Goal: Task Accomplishment & Management: Manage account settings

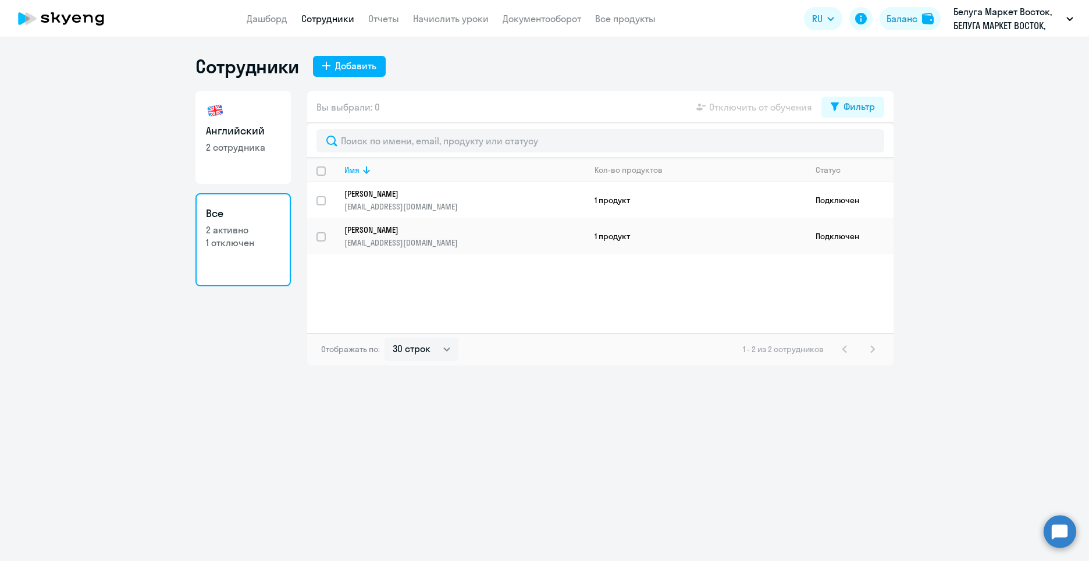
select select "30"
click at [828, 106] on button "Фильтр" at bounding box center [853, 107] width 63 height 21
click at [873, 147] on span at bounding box center [865, 145] width 20 height 12
click at [855, 145] on input "checkbox" at bounding box center [855, 144] width 1 height 1
checkbox input "true"
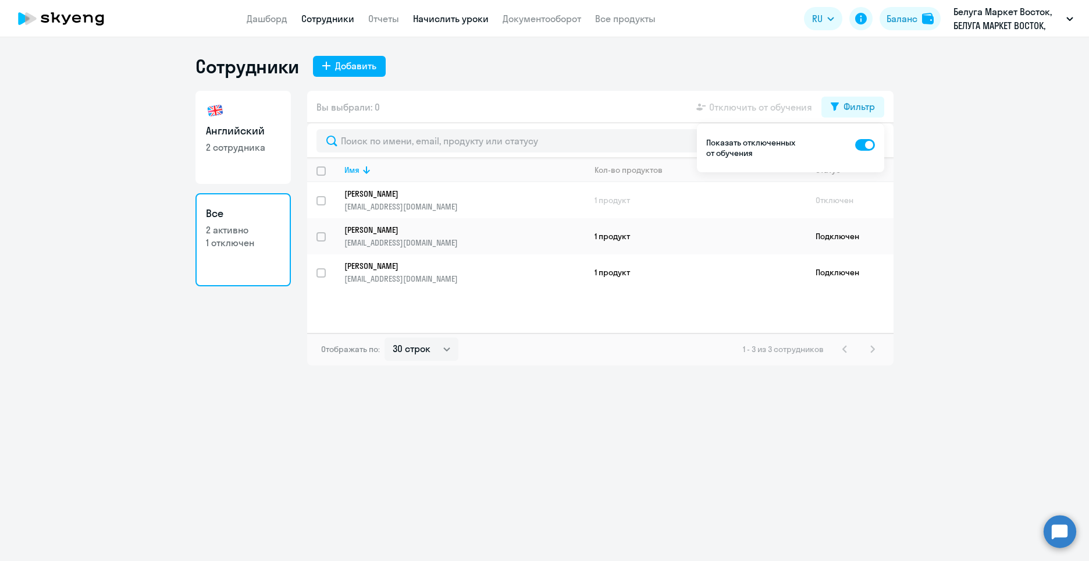
click at [455, 17] on link "Начислить уроки" at bounding box center [451, 19] width 76 height 12
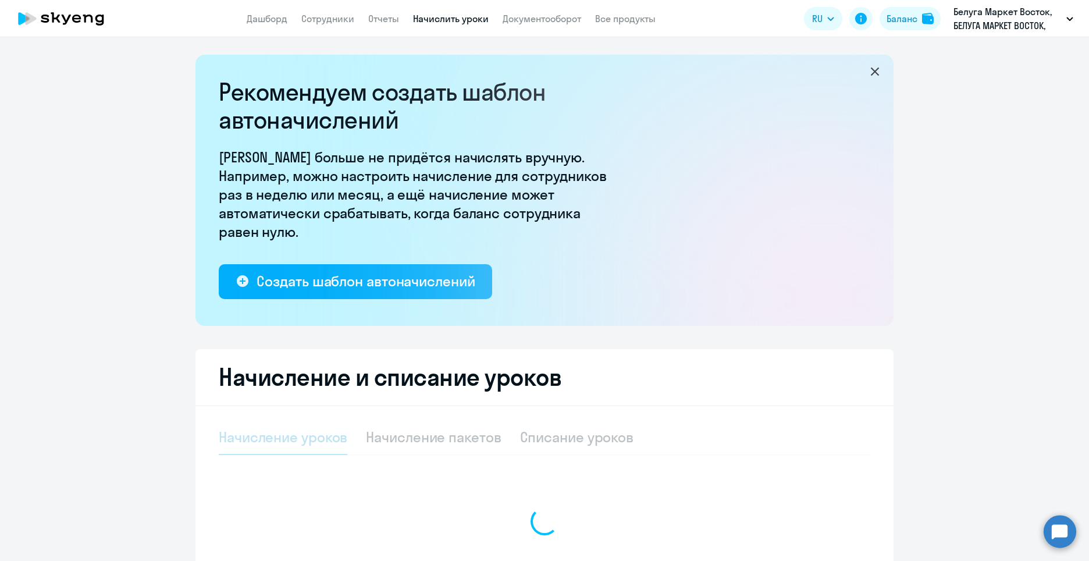
select select "10"
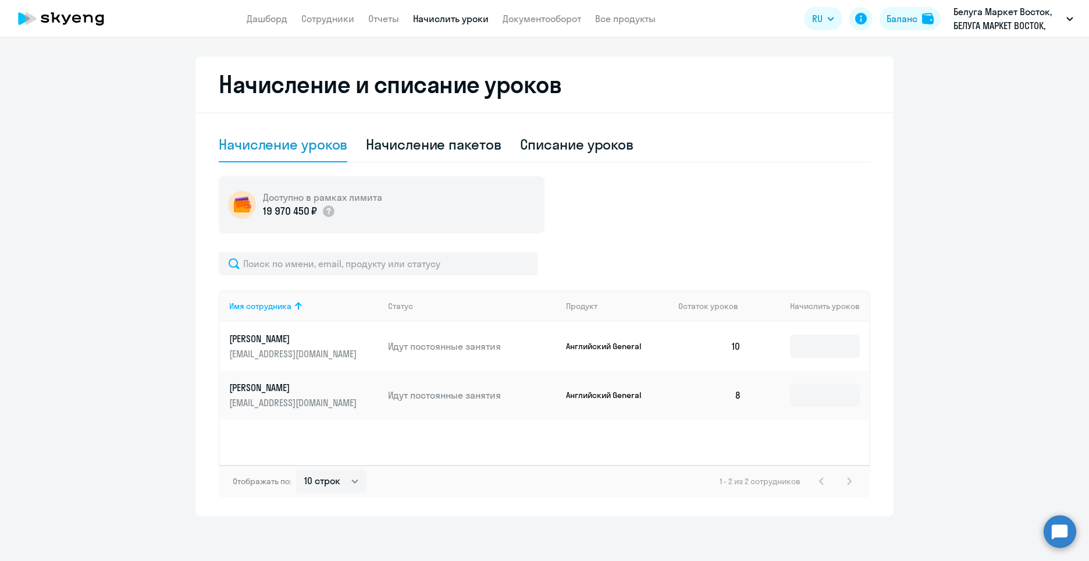
scroll to position [294, 0]
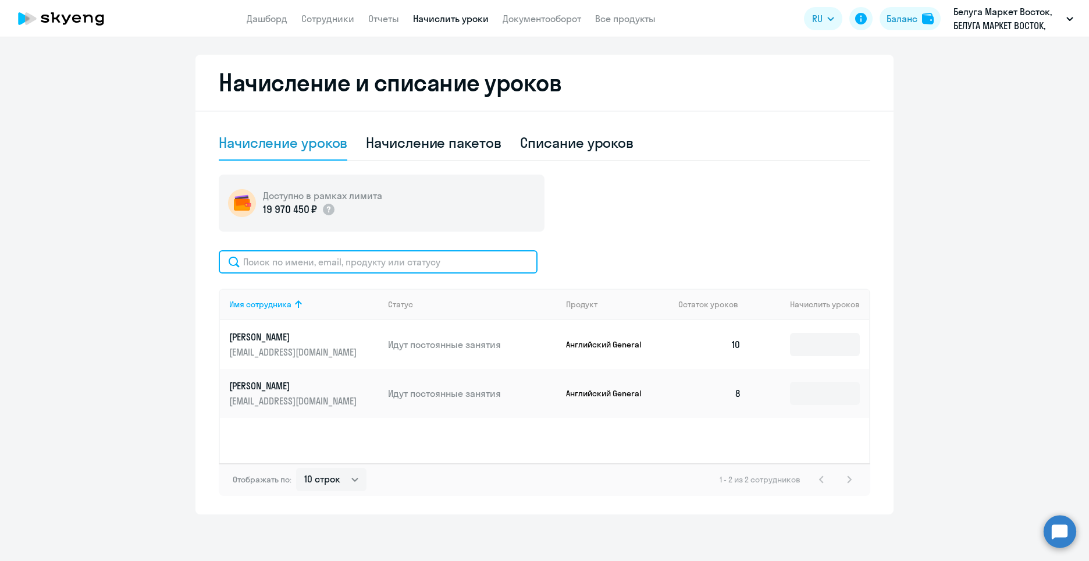
click at [302, 258] on input "text" at bounding box center [378, 261] width 319 height 23
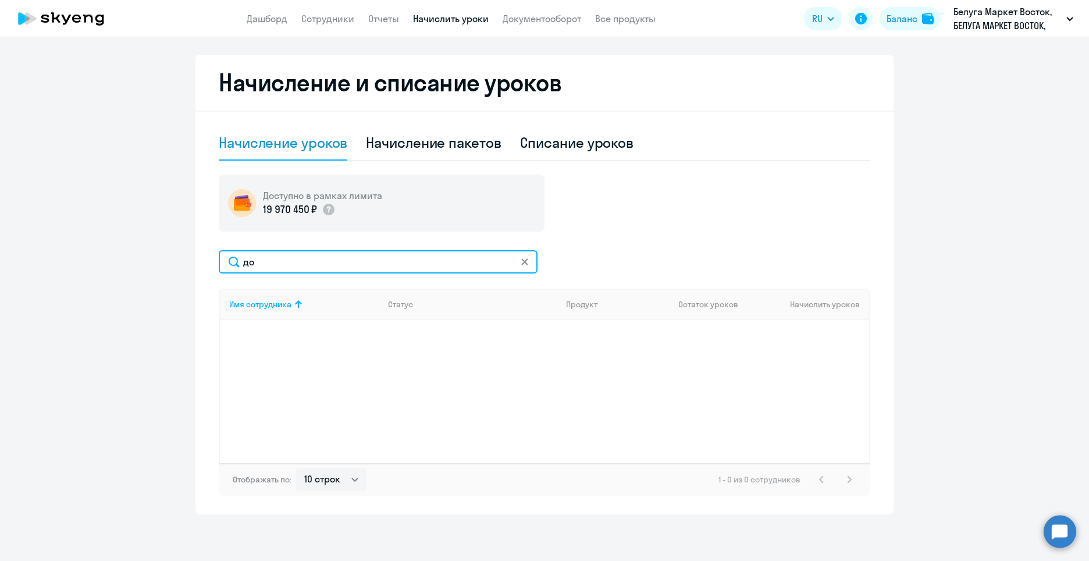
type input "д"
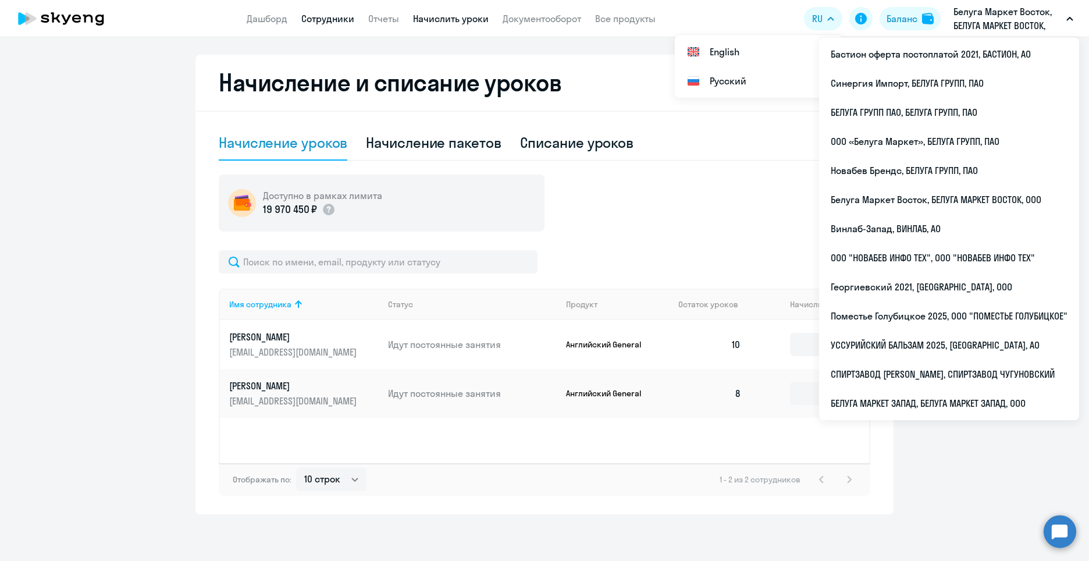
click at [351, 17] on link "Сотрудники" at bounding box center [327, 19] width 53 height 12
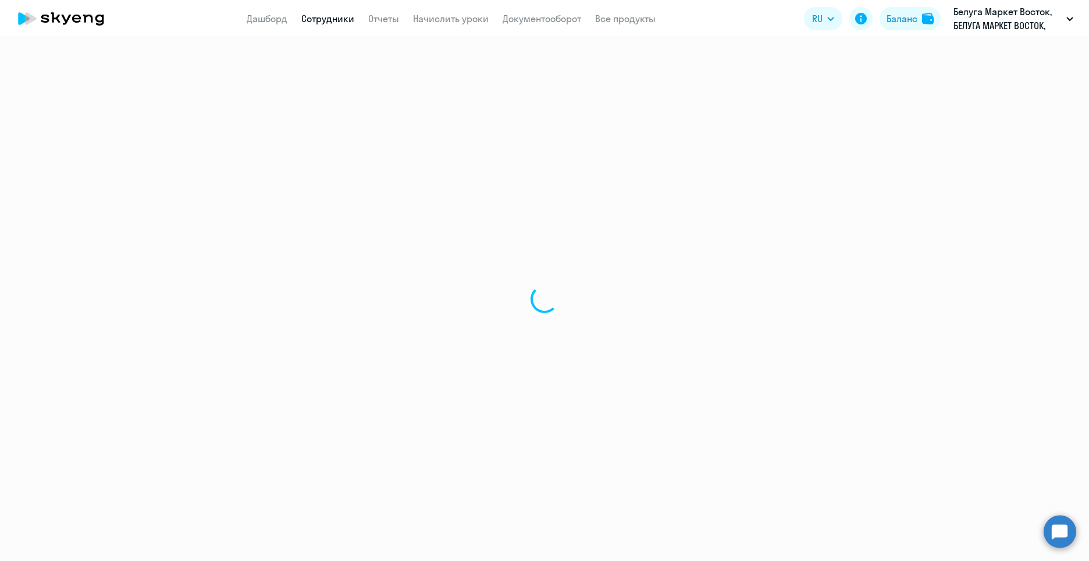
select select "30"
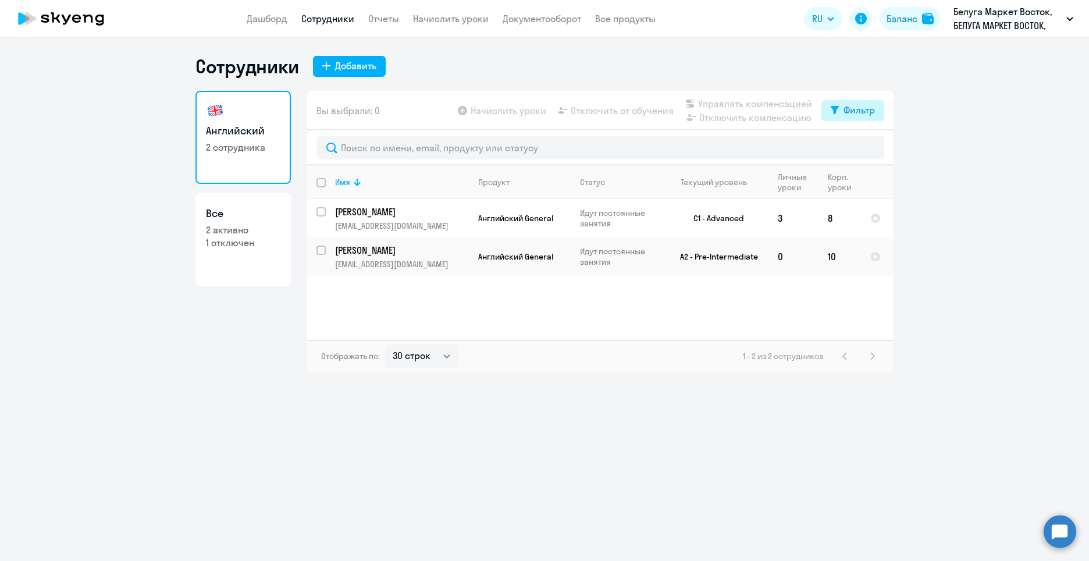
click at [841, 116] on button "Фильтр" at bounding box center [853, 110] width 63 height 21
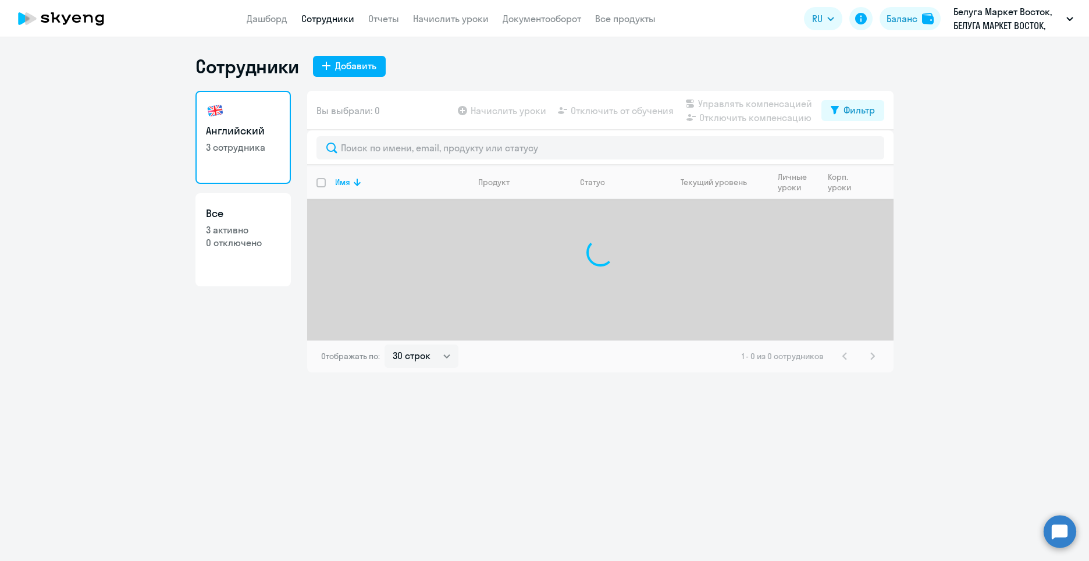
select select "30"
